Goal: Task Accomplishment & Management: Manage account settings

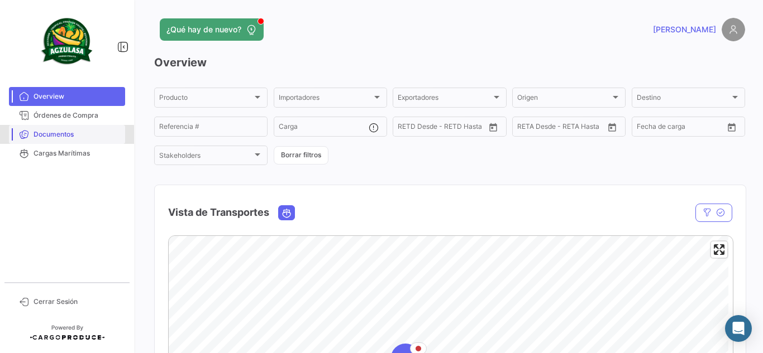
click at [45, 136] on span "Documentos" at bounding box center [76, 135] width 87 height 10
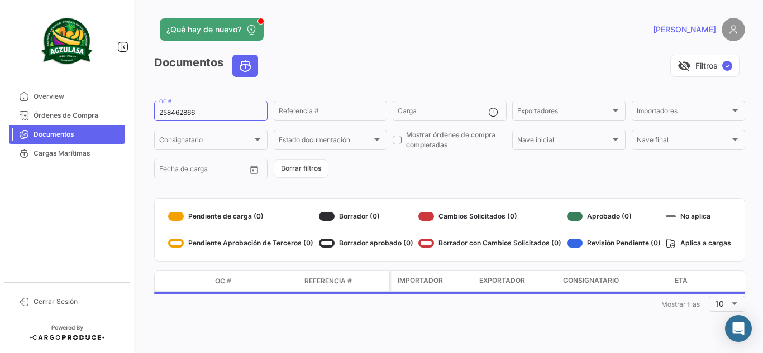
drag, startPoint x: 210, startPoint y: 108, endPoint x: 145, endPoint y: 101, distance: 65.2
click at [145, 101] on div "¿Qué hay de nuevo? [PERSON_NAME] Documentos visibility_off Filtros ✓ 258462866 …" at bounding box center [449, 176] width 626 height 353
drag, startPoint x: 201, startPoint y: 116, endPoint x: 149, endPoint y: 107, distance: 52.7
click at [190, 114] on input "258462866" at bounding box center [210, 113] width 103 height 8
drag, startPoint x: 149, startPoint y: 107, endPoint x: 106, endPoint y: 100, distance: 43.5
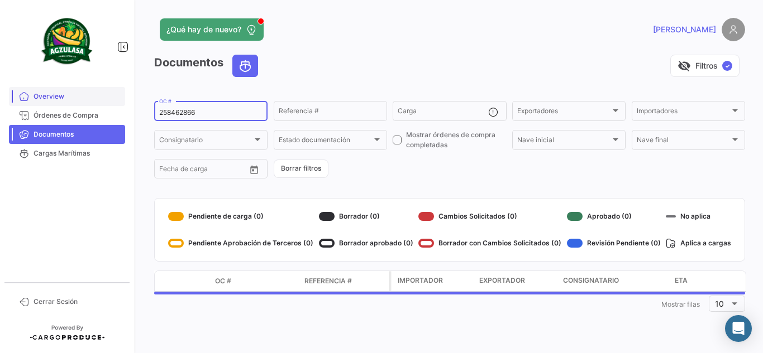
click at [115, 101] on mat-sidenav-container "Overview Órdenes de Compra Documentos Cargas Marítimas Cerrar Sesión ¿Qué hay d…" at bounding box center [381, 176] width 763 height 353
click at [213, 109] on input "258462866" at bounding box center [210, 113] width 103 height 8
paste input "6426455590"
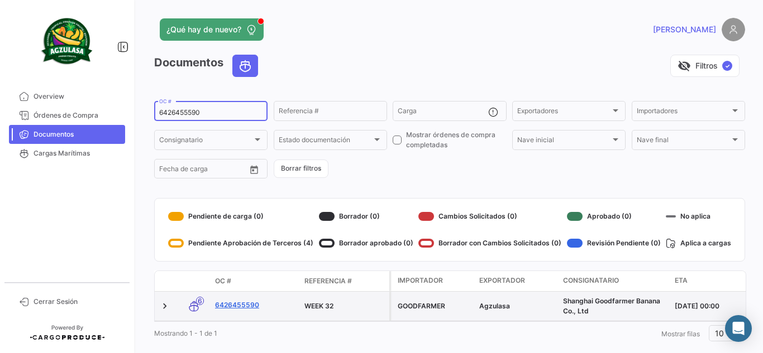
type input "6426455590"
click at [239, 301] on link "6426455590" at bounding box center [255, 305] width 80 height 10
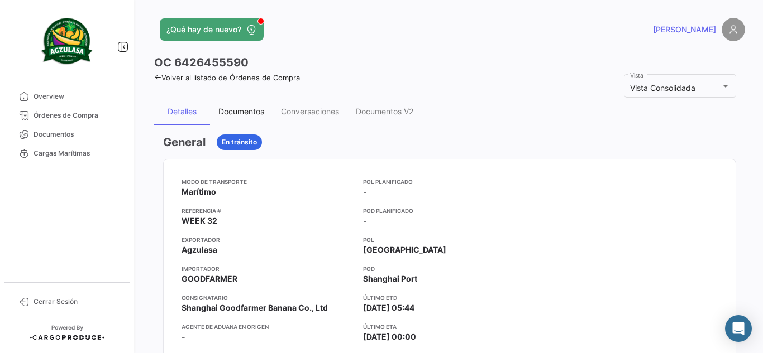
click at [258, 116] on div "Documentos" at bounding box center [241, 111] width 46 height 9
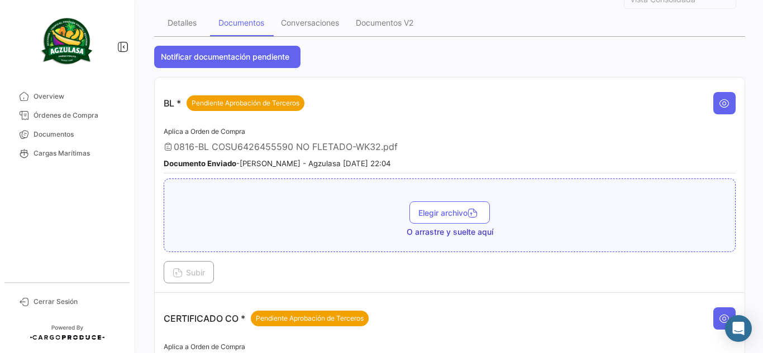
scroll to position [279, 0]
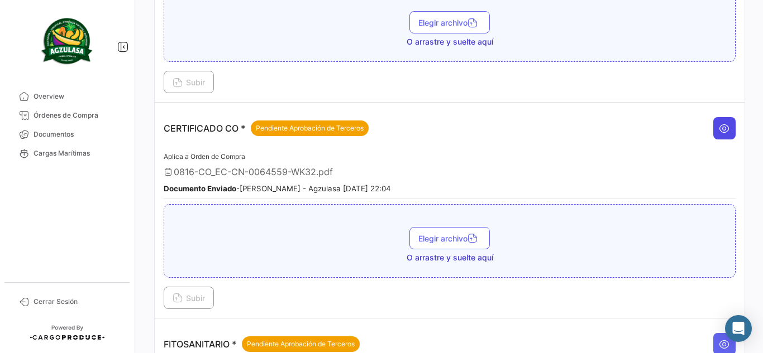
click at [720, 131] on icon at bounding box center [723, 128] width 11 height 11
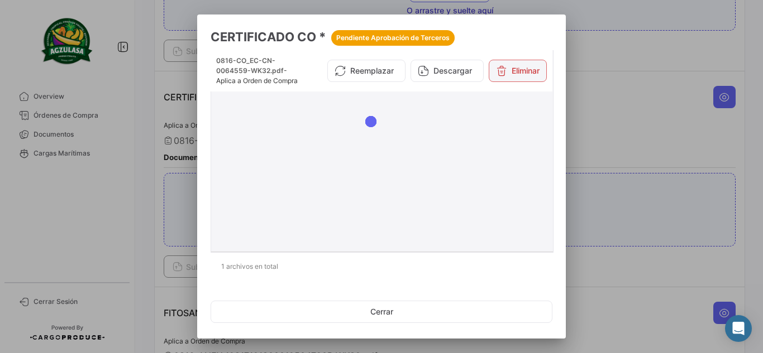
click at [519, 82] on button "Eliminar" at bounding box center [517, 71] width 58 height 22
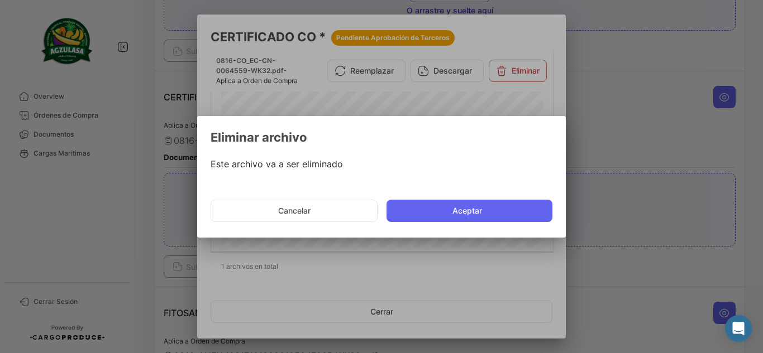
click at [434, 208] on button "Aceptar" at bounding box center [469, 211] width 166 height 22
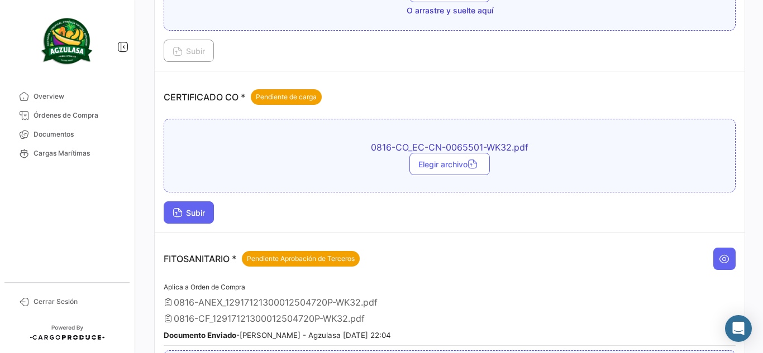
click at [203, 208] on button "Subir" at bounding box center [189, 213] width 50 height 22
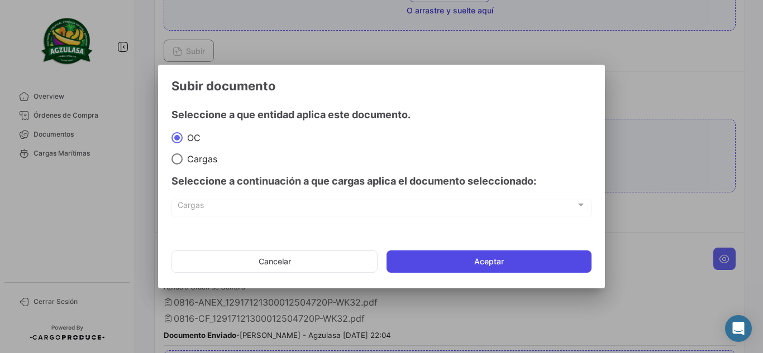
click at [428, 266] on button "Aceptar" at bounding box center [488, 262] width 205 height 22
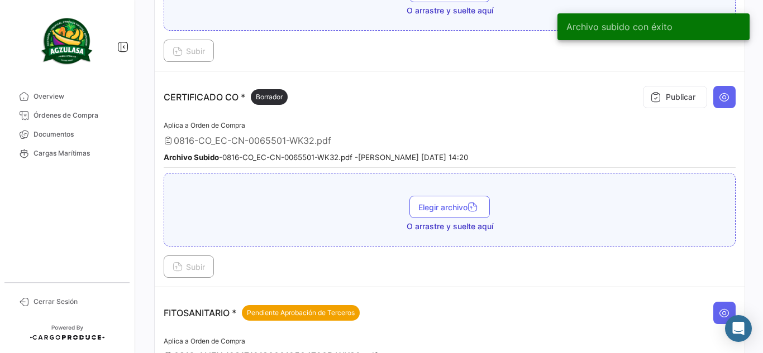
click at [498, 104] on div "CERTIFICADO CO * Borrador Publicar" at bounding box center [450, 96] width 572 height 33
click at [669, 103] on button "Publicar" at bounding box center [675, 97] width 64 height 22
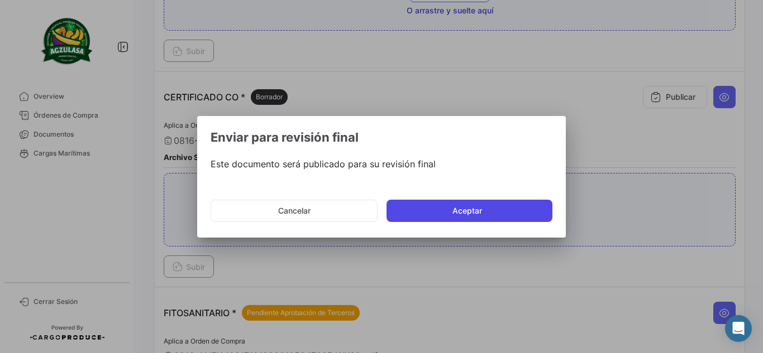
click at [491, 203] on button "Aceptar" at bounding box center [469, 211] width 166 height 22
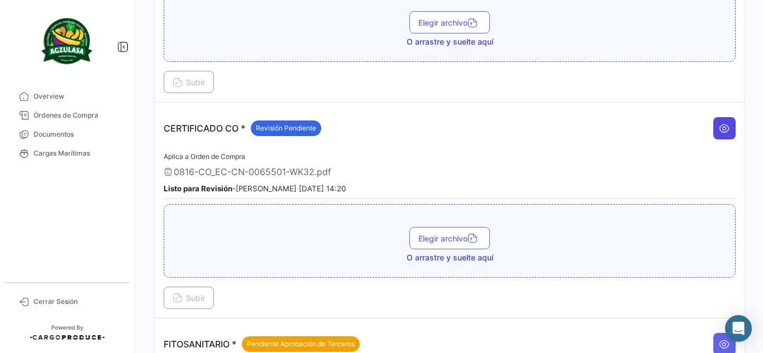
click at [713, 128] on button at bounding box center [724, 128] width 22 height 22
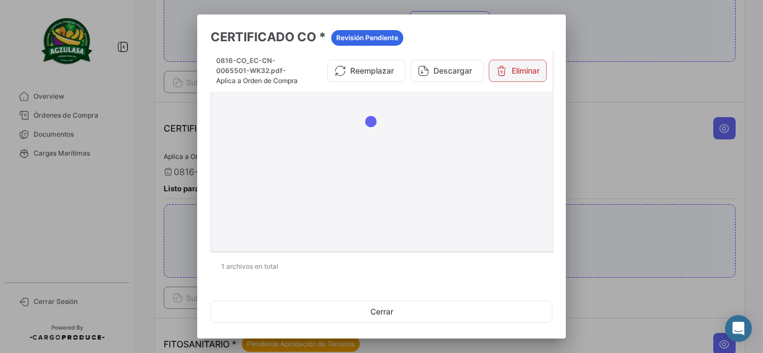
click at [498, 76] on icon at bounding box center [501, 70] width 11 height 11
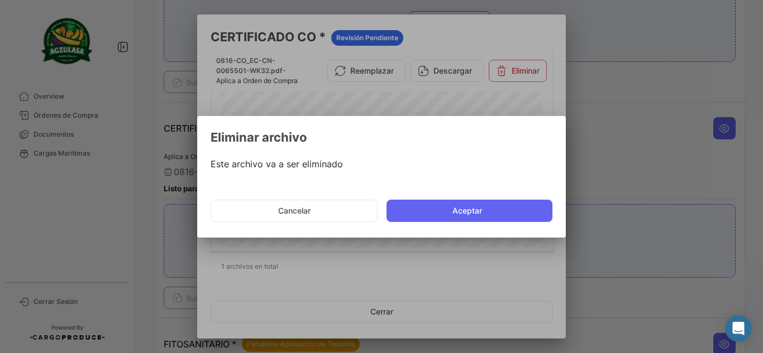
click at [427, 215] on button "Aceptar" at bounding box center [469, 211] width 166 height 22
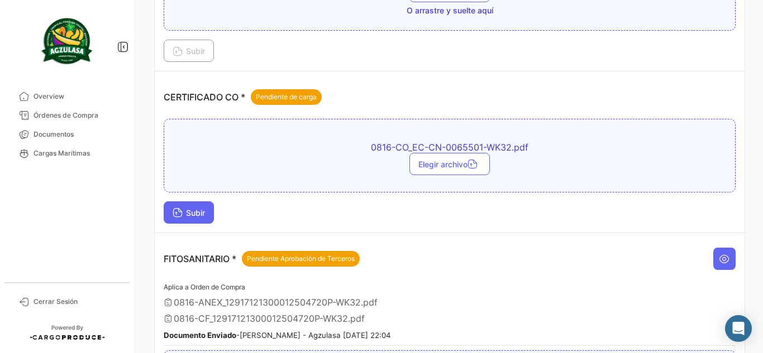
click at [209, 203] on button "Subir" at bounding box center [189, 213] width 50 height 22
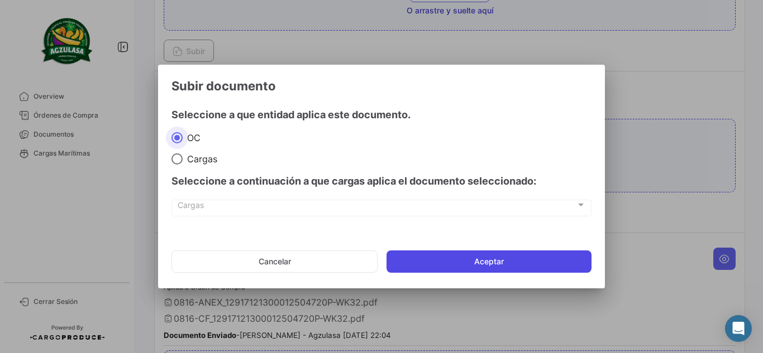
click at [454, 251] on button "Aceptar" at bounding box center [488, 262] width 205 height 22
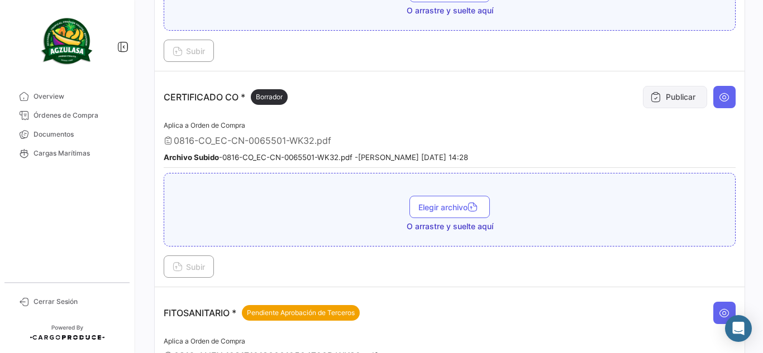
click at [667, 94] on button "Publicar" at bounding box center [675, 97] width 64 height 22
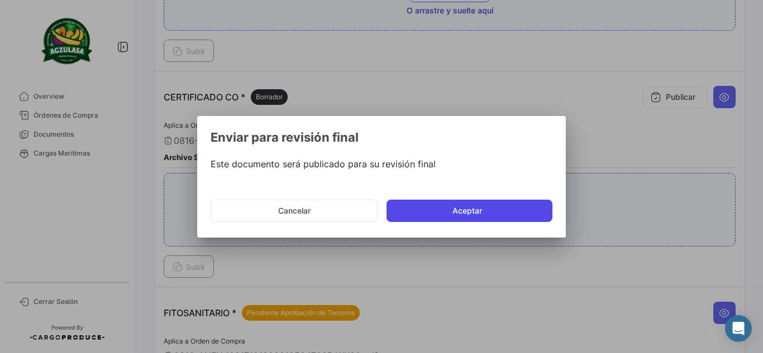
click at [413, 207] on button "Aceptar" at bounding box center [469, 211] width 166 height 22
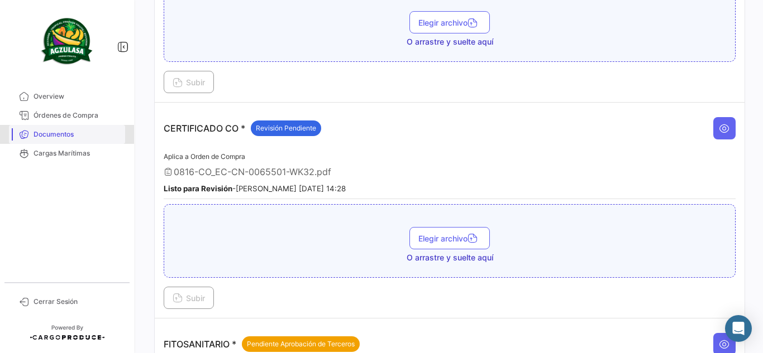
click at [58, 134] on span "Documentos" at bounding box center [76, 135] width 87 height 10
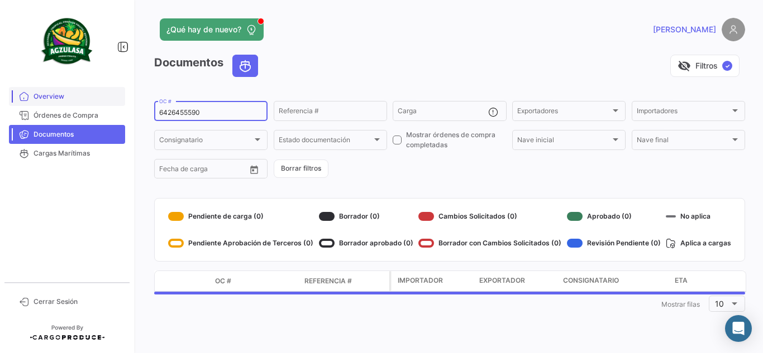
drag, startPoint x: 249, startPoint y: 113, endPoint x: 82, endPoint y: 104, distance: 167.7
click at [82, 104] on mat-sidenav-container "Overview Órdenes de Compra Documentos Cargas Marítimas Cerrar Sesión ¿Qué hay d…" at bounding box center [381, 176] width 763 height 353
paste input "GQL0408718"
type input "GQL0408718"
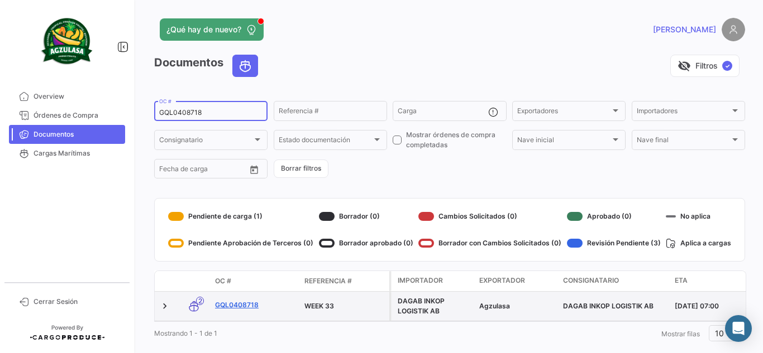
click at [232, 305] on link "GQL0408718" at bounding box center [255, 305] width 80 height 10
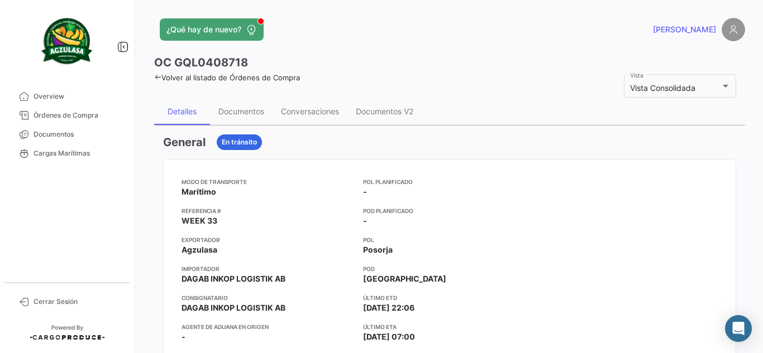
click at [371, 135] on div "General En tránsito" at bounding box center [449, 143] width 573 height 16
click at [234, 108] on div "Documentos" at bounding box center [241, 111] width 46 height 9
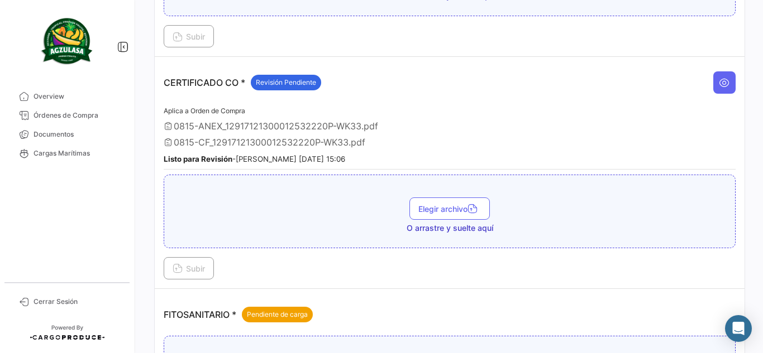
scroll to position [279, 0]
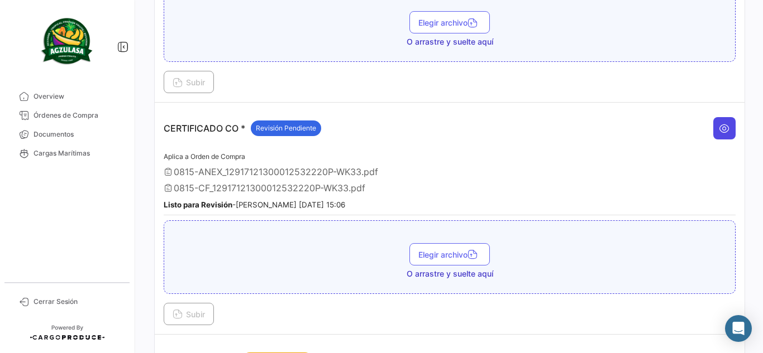
click at [713, 124] on button at bounding box center [724, 128] width 22 height 22
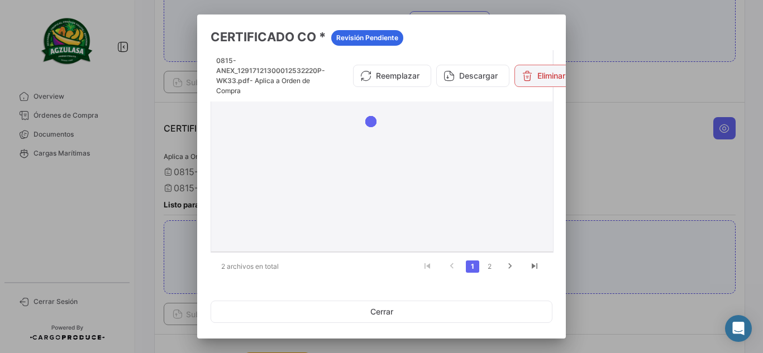
click at [523, 78] on icon at bounding box center [526, 75] width 11 height 11
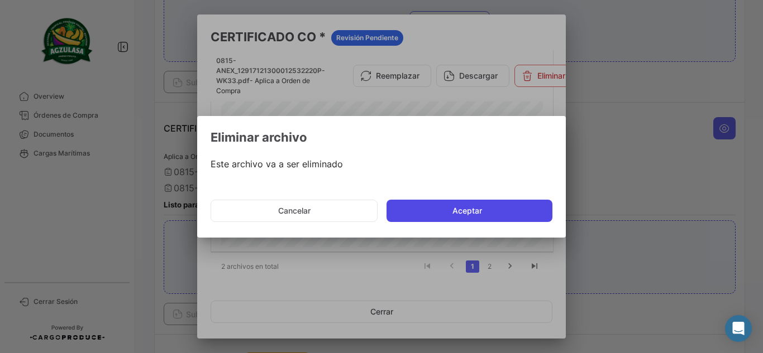
click at [490, 208] on button "Aceptar" at bounding box center [469, 211] width 166 height 22
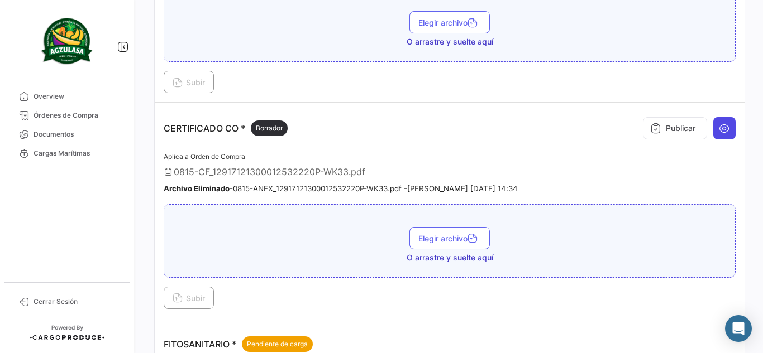
click at [718, 121] on button at bounding box center [724, 128] width 22 height 22
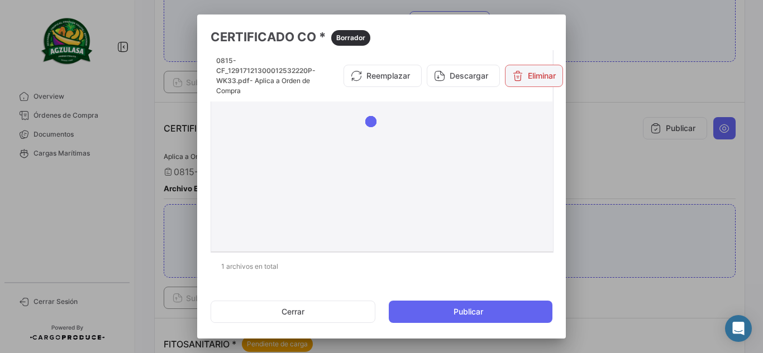
click at [529, 73] on button "Eliminar" at bounding box center [534, 76] width 58 height 22
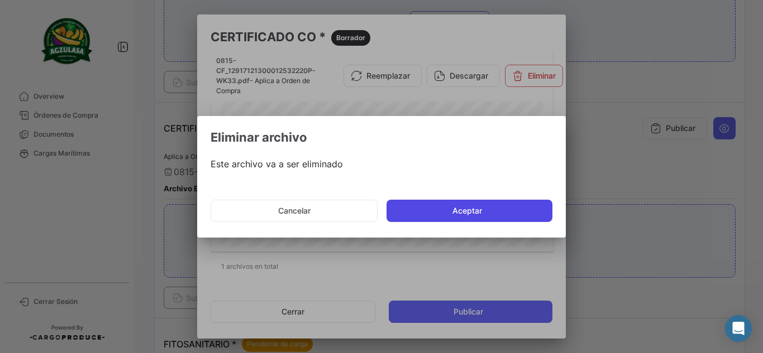
click at [455, 207] on button "Aceptar" at bounding box center [469, 211] width 166 height 22
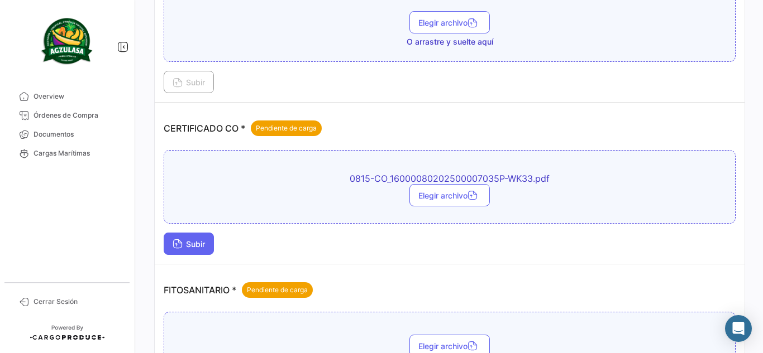
click at [205, 241] on span "Subir" at bounding box center [189, 243] width 32 height 9
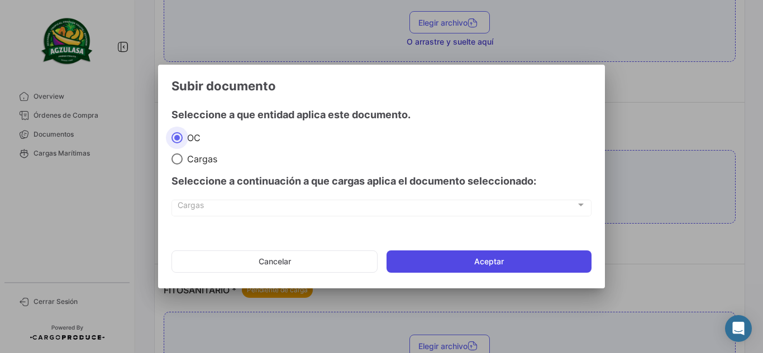
click at [485, 264] on button "Aceptar" at bounding box center [488, 262] width 205 height 22
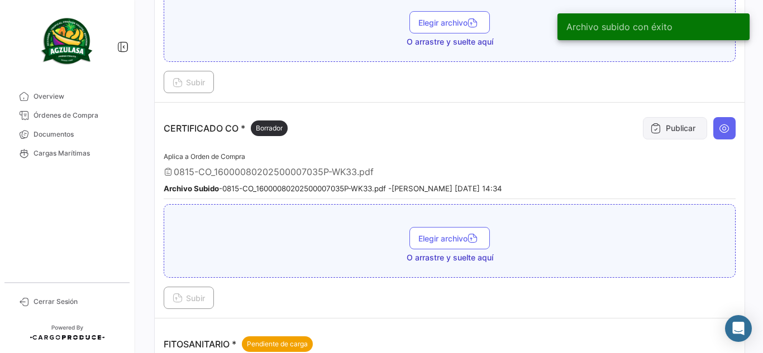
click at [667, 136] on button "Publicar" at bounding box center [675, 128] width 64 height 22
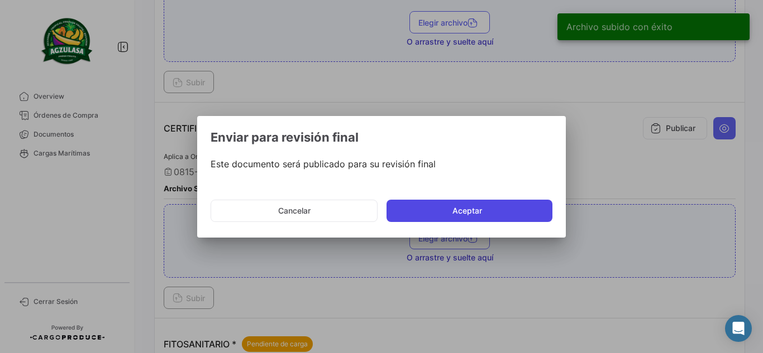
click at [462, 204] on button "Aceptar" at bounding box center [469, 211] width 166 height 22
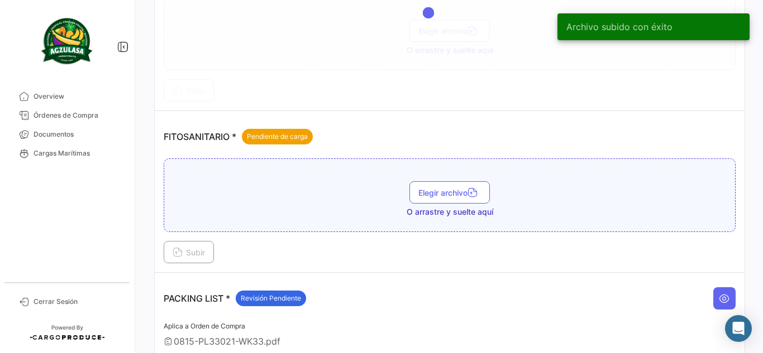
scroll to position [502, 0]
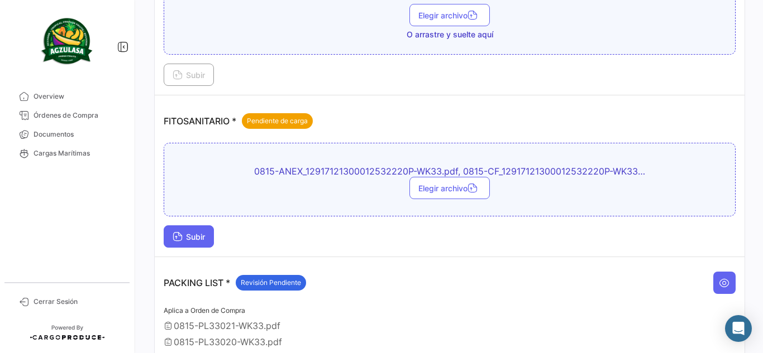
click at [195, 234] on span "Subir" at bounding box center [189, 236] width 32 height 9
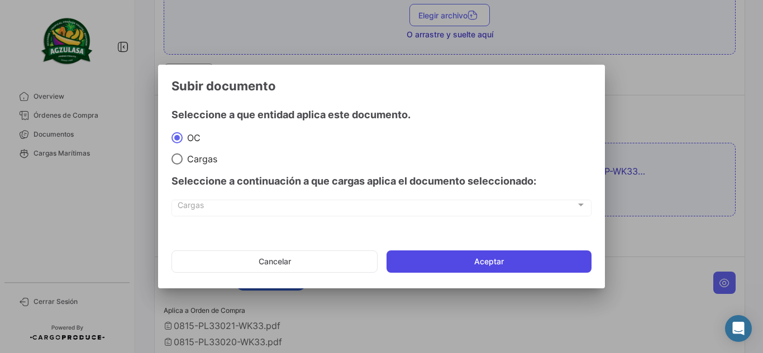
click at [459, 260] on button "Aceptar" at bounding box center [488, 262] width 205 height 22
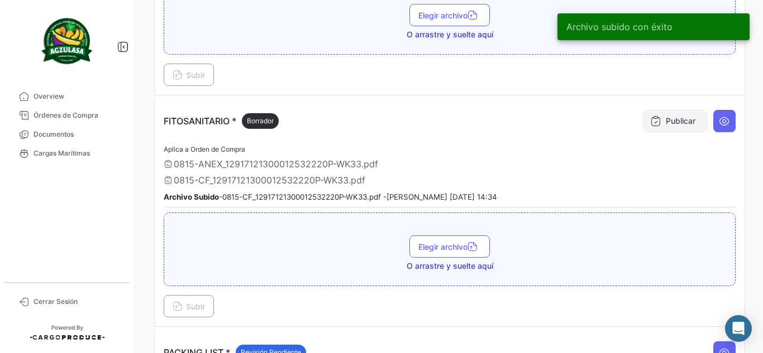
click at [684, 124] on button "Publicar" at bounding box center [675, 121] width 64 height 22
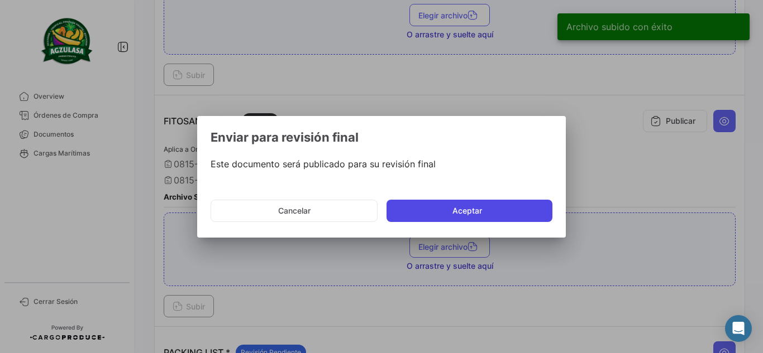
click at [486, 210] on button "Aceptar" at bounding box center [469, 211] width 166 height 22
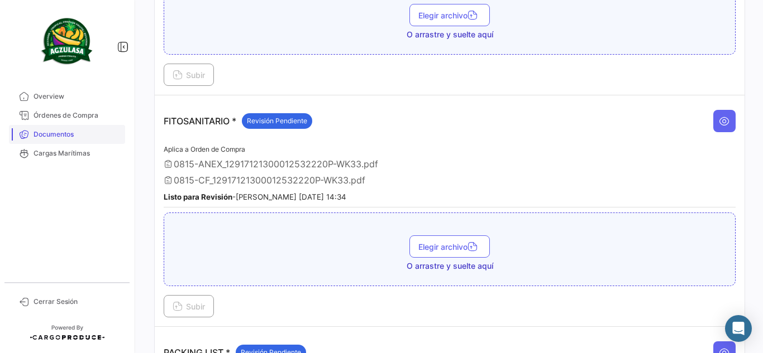
click at [95, 136] on span "Documentos" at bounding box center [76, 135] width 87 height 10
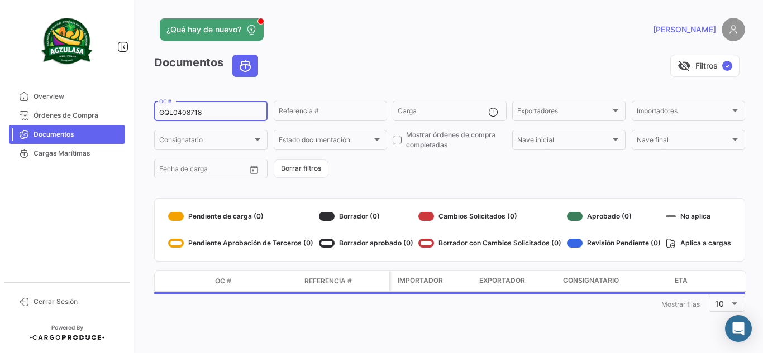
click at [66, 87] on mat-sidenav-container "Overview Órdenes de Compra Documentos Cargas Marítimas Cerrar Sesión ¿Qué hay d…" at bounding box center [381, 176] width 763 height 353
paste input "6427722530"
type input "6427722530"
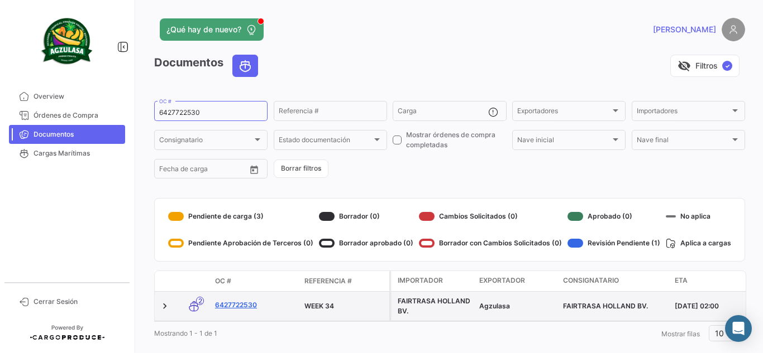
click at [247, 301] on link "6427722530" at bounding box center [255, 305] width 80 height 10
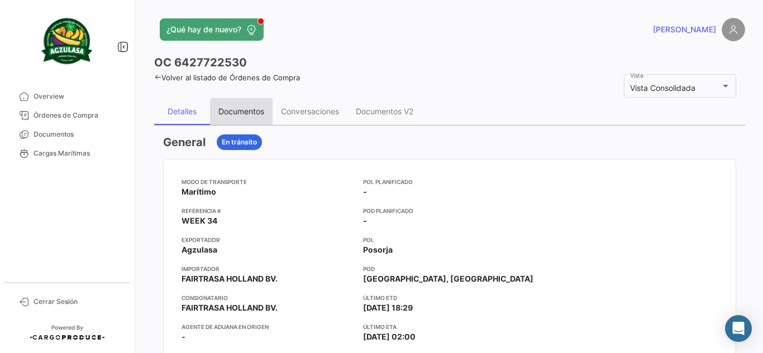
click at [248, 113] on div "Documentos" at bounding box center [241, 111] width 46 height 9
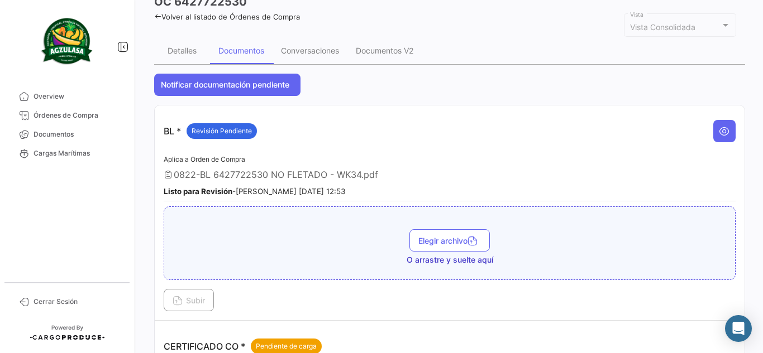
scroll to position [279, 0]
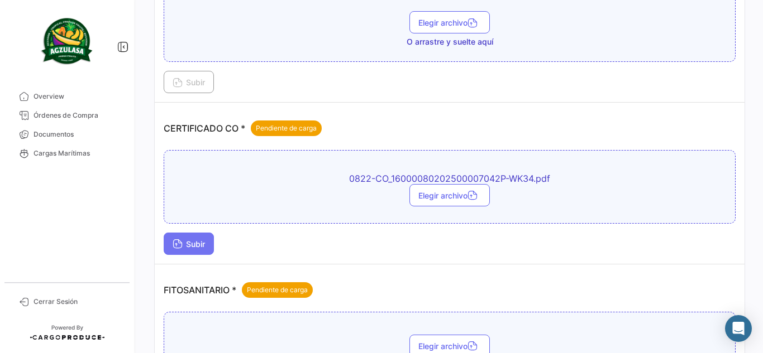
click at [186, 245] on span "Subir" at bounding box center [189, 243] width 32 height 9
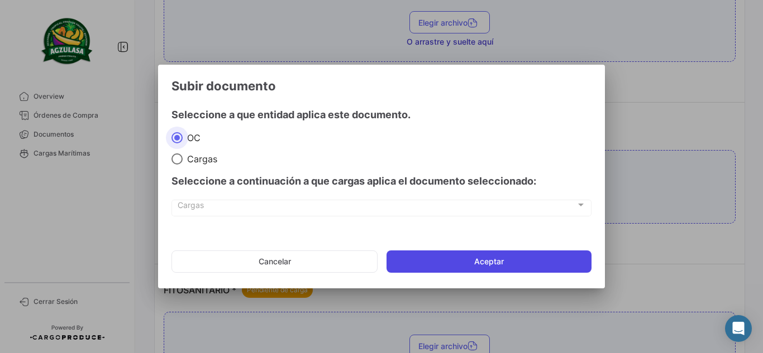
click at [448, 272] on button "Aceptar" at bounding box center [488, 262] width 205 height 22
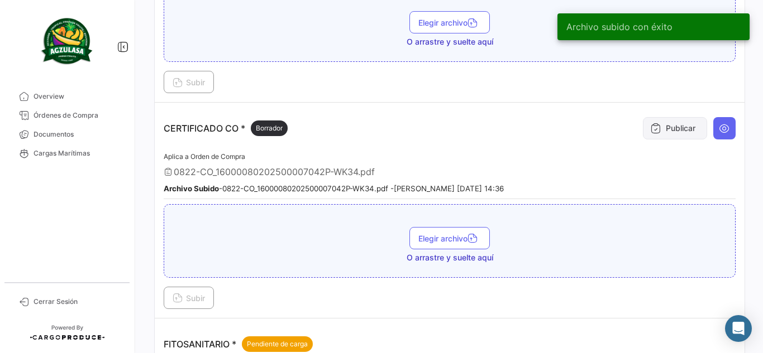
click at [673, 122] on button "Publicar" at bounding box center [675, 128] width 64 height 22
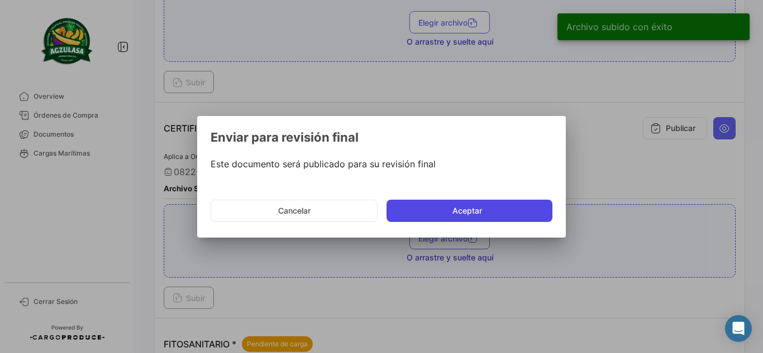
click at [506, 213] on button "Aceptar" at bounding box center [469, 211] width 166 height 22
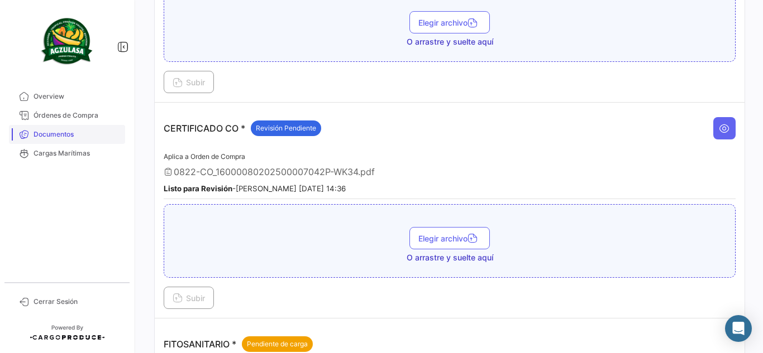
click at [78, 131] on span "Documentos" at bounding box center [76, 135] width 87 height 10
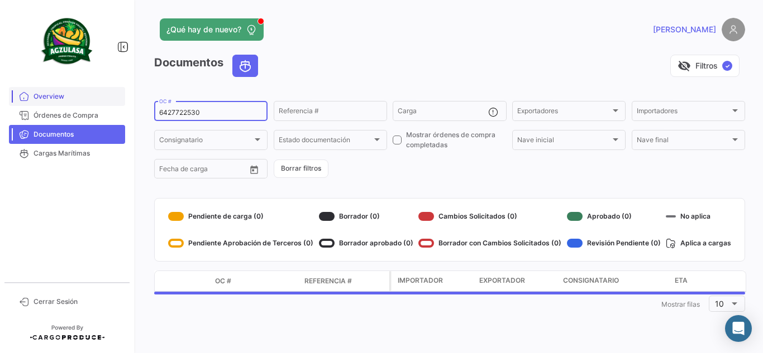
drag, startPoint x: 212, startPoint y: 114, endPoint x: 58, endPoint y: 102, distance: 154.6
click at [58, 102] on mat-sidenav-container "Overview Órdenes de Compra Documentos Cargas Marítimas Cerrar Sesión ¿Qué hay d…" at bounding box center [381, 176] width 763 height 353
paste input "645559"
type input "6426455590"
click at [459, 50] on app-header "¿Qué hay de nuevo? [PERSON_NAME]" at bounding box center [449, 36] width 591 height 37
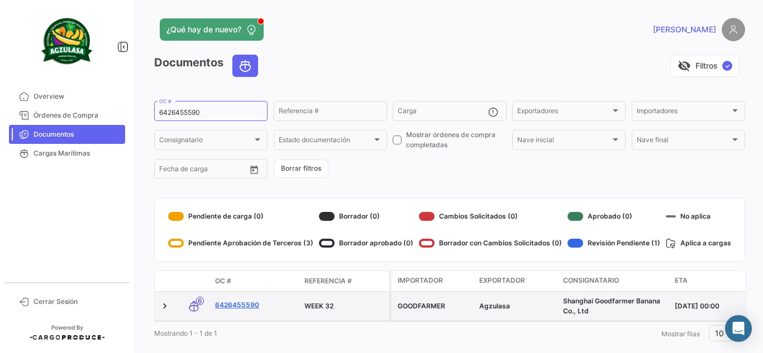
click at [257, 306] on link "6426455590" at bounding box center [255, 305] width 80 height 10
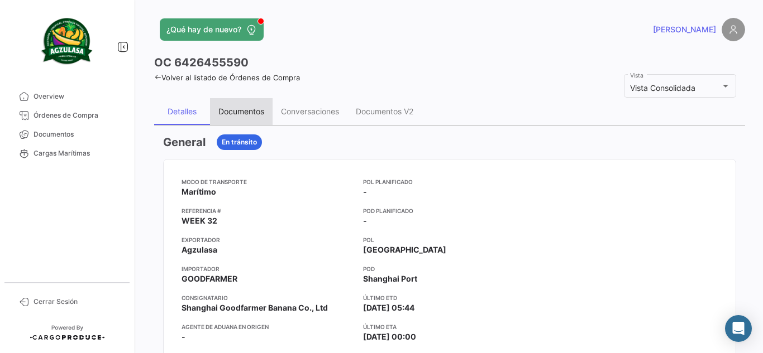
drag, startPoint x: 258, startPoint y: 108, endPoint x: 259, endPoint y: 116, distance: 7.8
click at [258, 109] on div "Documentos" at bounding box center [241, 111] width 46 height 9
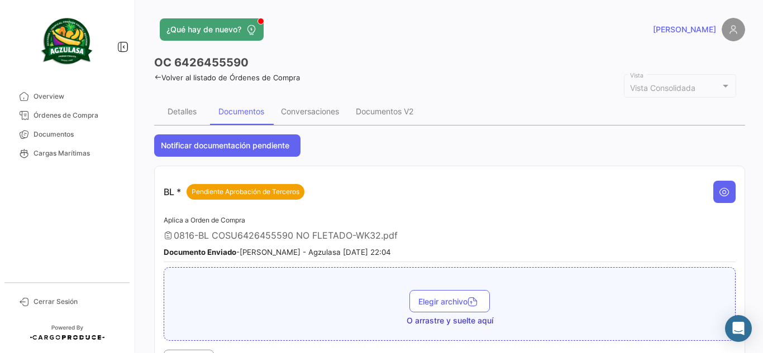
scroll to position [223, 0]
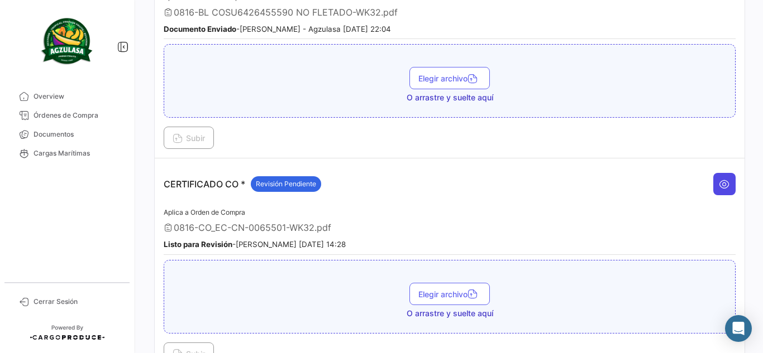
click at [713, 183] on button at bounding box center [724, 184] width 22 height 22
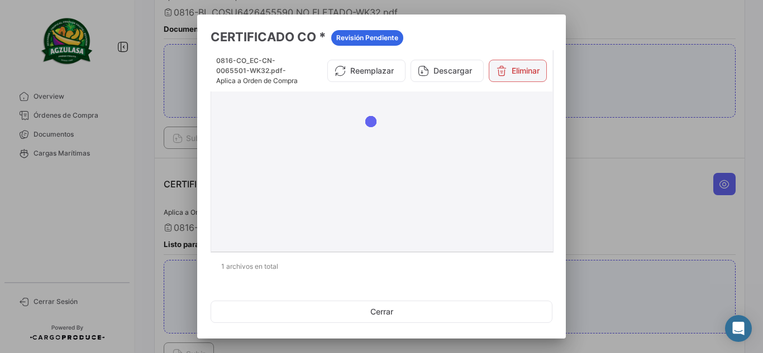
click at [506, 68] on button "Eliminar" at bounding box center [517, 71] width 58 height 22
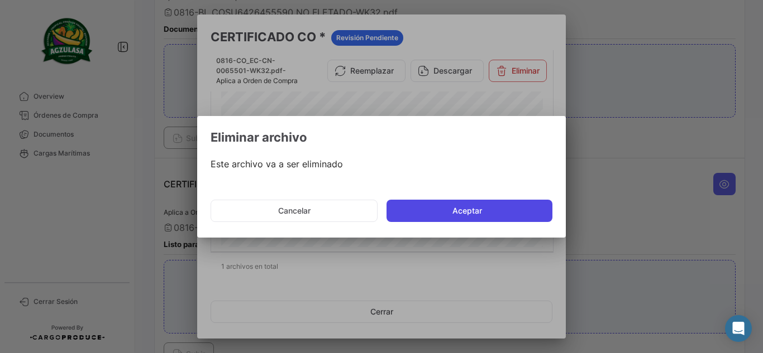
click at [439, 212] on button "Aceptar" at bounding box center [469, 211] width 166 height 22
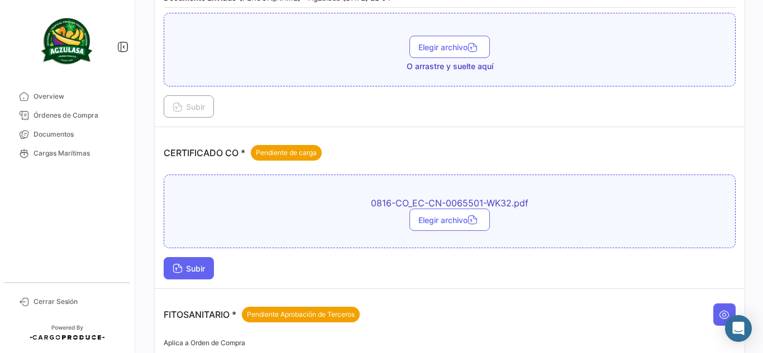
click at [206, 260] on button "Subir" at bounding box center [189, 268] width 50 height 22
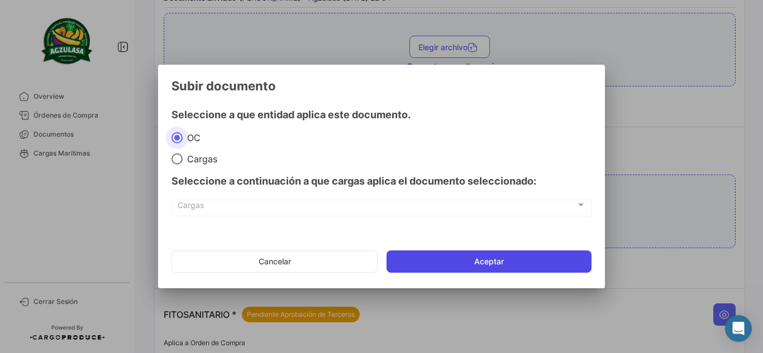
click at [449, 251] on button "Aceptar" at bounding box center [488, 262] width 205 height 22
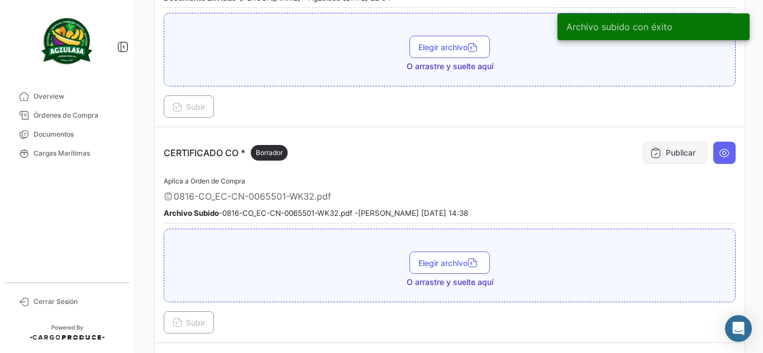
click at [659, 154] on button "Publicar" at bounding box center [675, 153] width 64 height 22
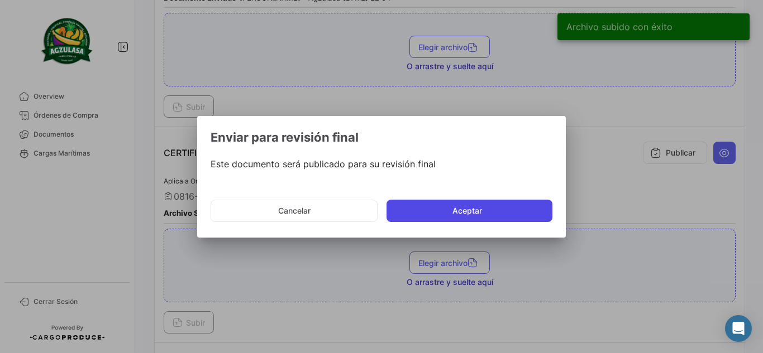
click at [439, 214] on button "Aceptar" at bounding box center [469, 211] width 166 height 22
